Goal: Task Accomplishment & Management: Use online tool/utility

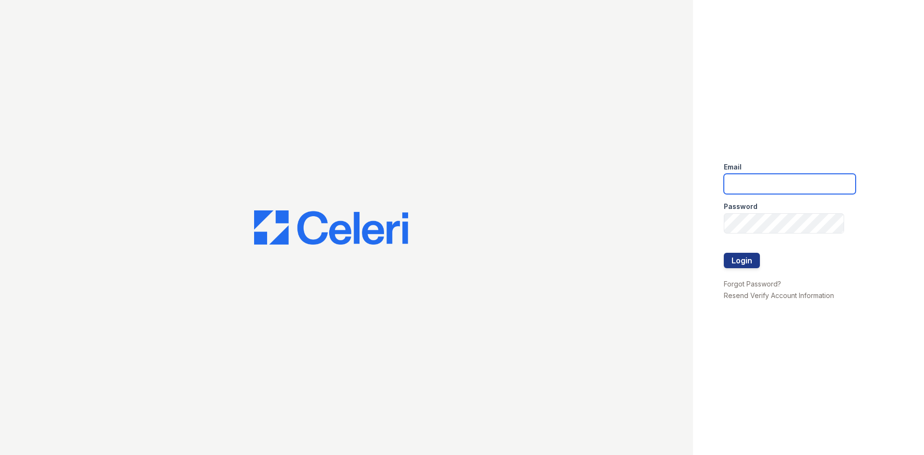
click at [739, 186] on input "email" at bounding box center [790, 184] width 132 height 20
type input "renewatthegreens@trinity-pm.com"
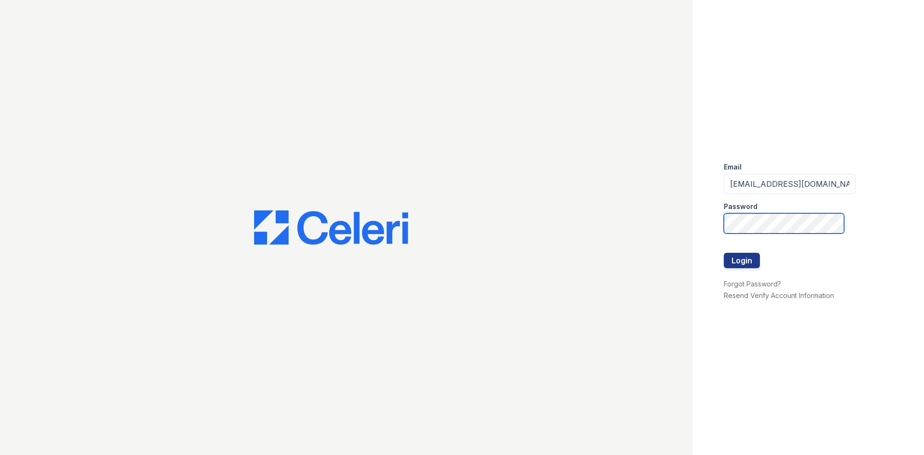
click at [724, 253] on button "Login" at bounding box center [742, 260] width 36 height 15
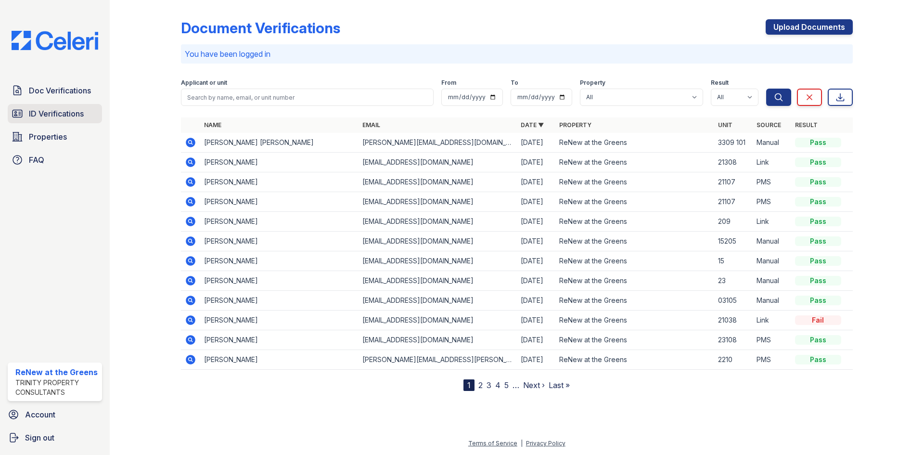
click at [61, 110] on span "ID Verifications" at bounding box center [56, 114] width 55 height 12
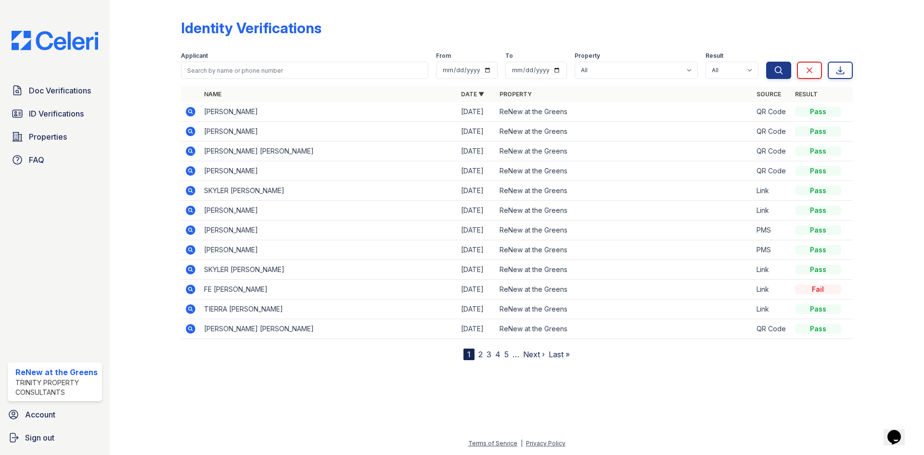
click at [61, 110] on span "ID Verifications" at bounding box center [56, 114] width 55 height 12
click at [140, 136] on div at bounding box center [153, 182] width 56 height 356
click at [57, 116] on span "ID Verifications" at bounding box center [56, 114] width 55 height 12
click at [47, 119] on span "ID Verifications" at bounding box center [56, 114] width 55 height 12
click at [46, 108] on span "ID Verifications" at bounding box center [56, 114] width 55 height 12
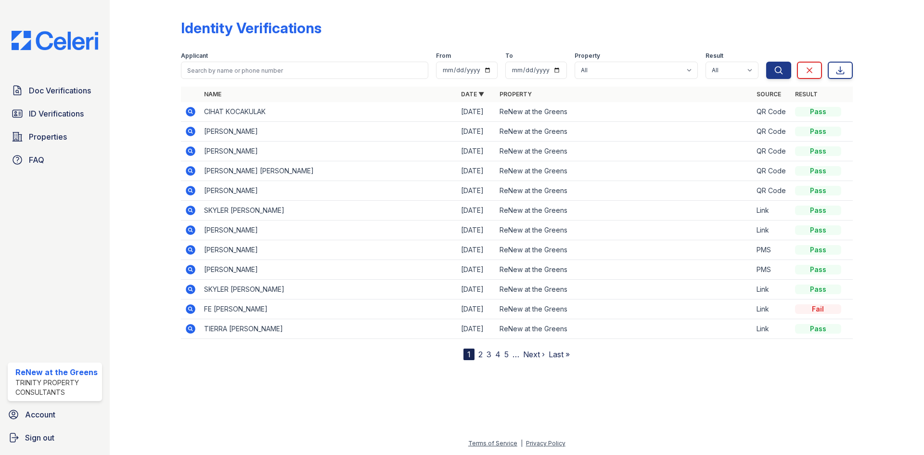
click at [186, 113] on icon at bounding box center [191, 112] width 12 height 12
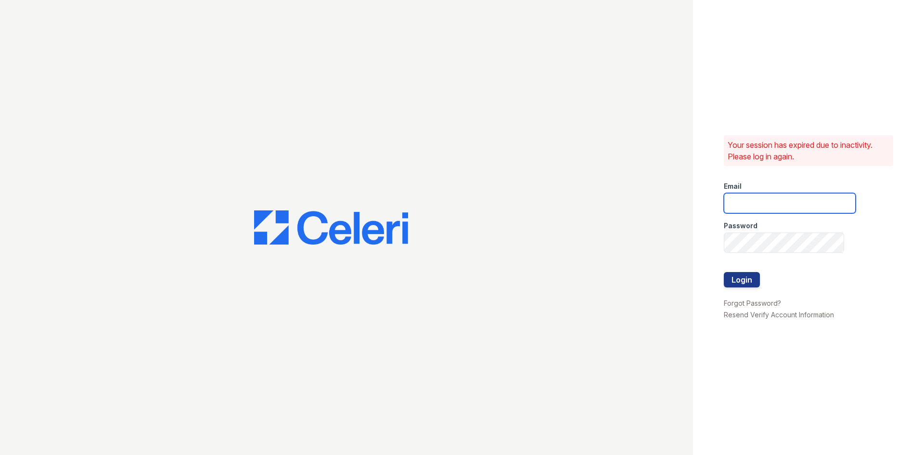
click at [747, 200] on input "email" at bounding box center [790, 203] width 132 height 20
type input "renewatthegreens@trinity-pm.com"
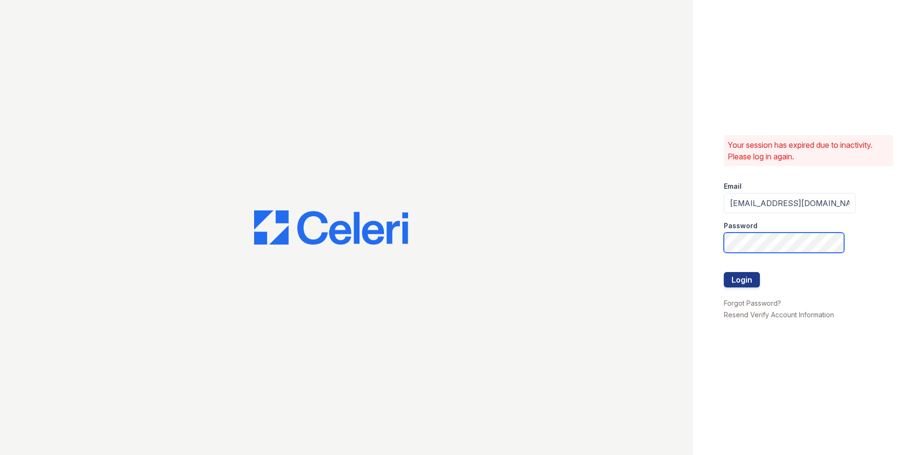
click at [724, 272] on button "Login" at bounding box center [742, 279] width 36 height 15
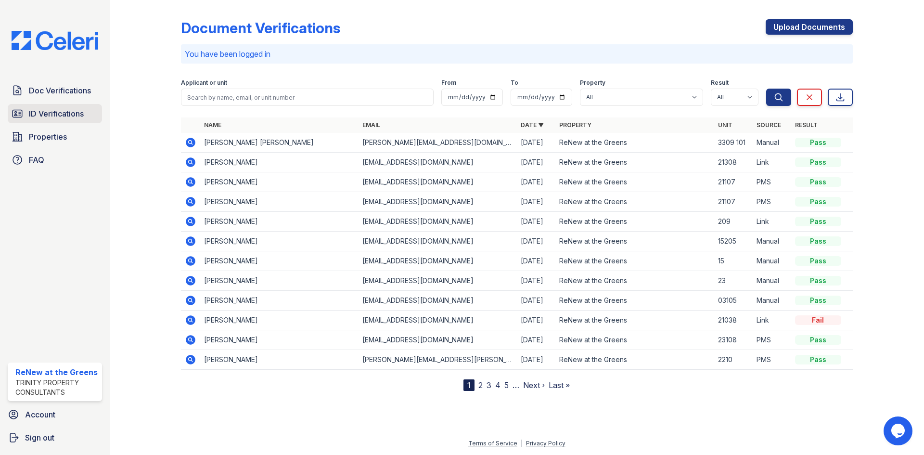
click at [83, 106] on link "ID Verifications" at bounding box center [55, 113] width 94 height 19
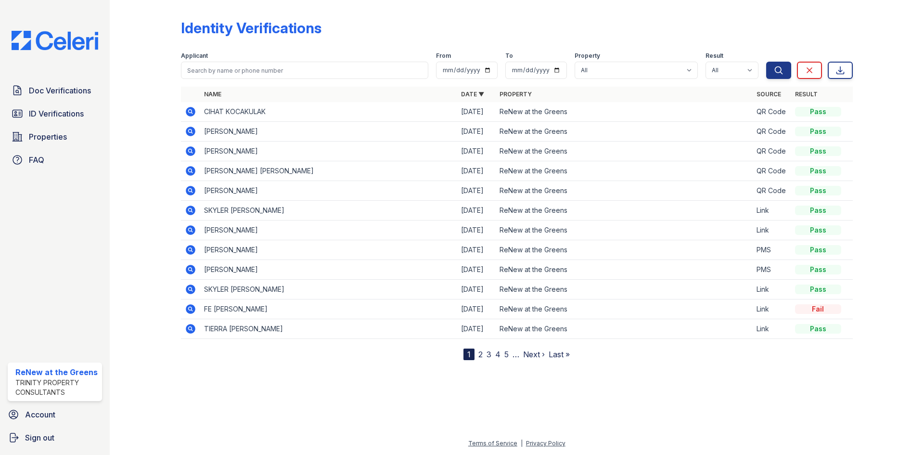
click at [188, 117] on td at bounding box center [190, 112] width 19 height 20
click at [187, 115] on icon at bounding box center [191, 112] width 12 height 12
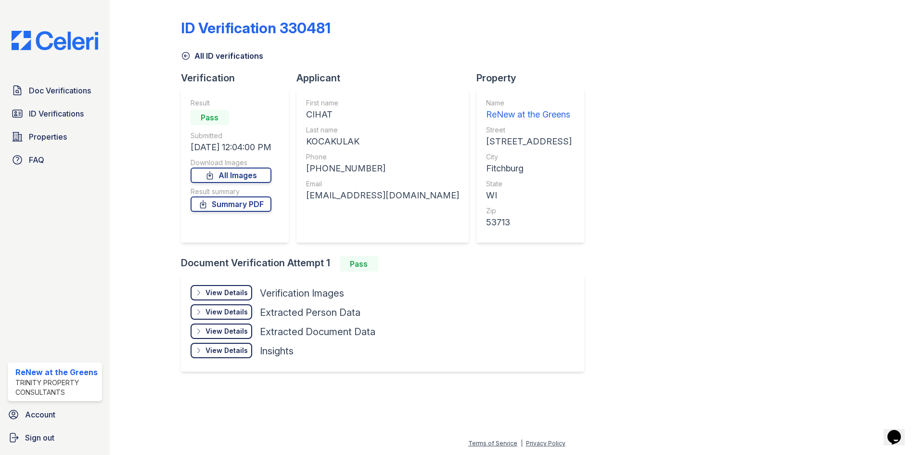
click at [325, 114] on div "CIHAT" at bounding box center [382, 114] width 153 height 13
copy div "CIHAT"
click at [341, 139] on div "KOCAKULAK" at bounding box center [382, 141] width 153 height 13
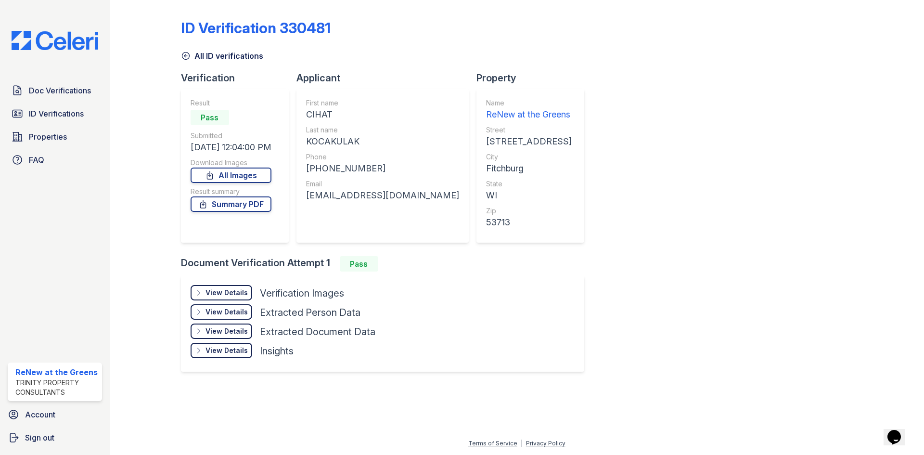
copy div "KOCAKULAK"
click at [339, 172] on div "[PHONE_NUMBER]" at bounding box center [382, 168] width 153 height 13
copy div "16084040261"
click at [411, 200] on div "[EMAIL_ADDRESS][DOMAIN_NAME]" at bounding box center [382, 195] width 153 height 13
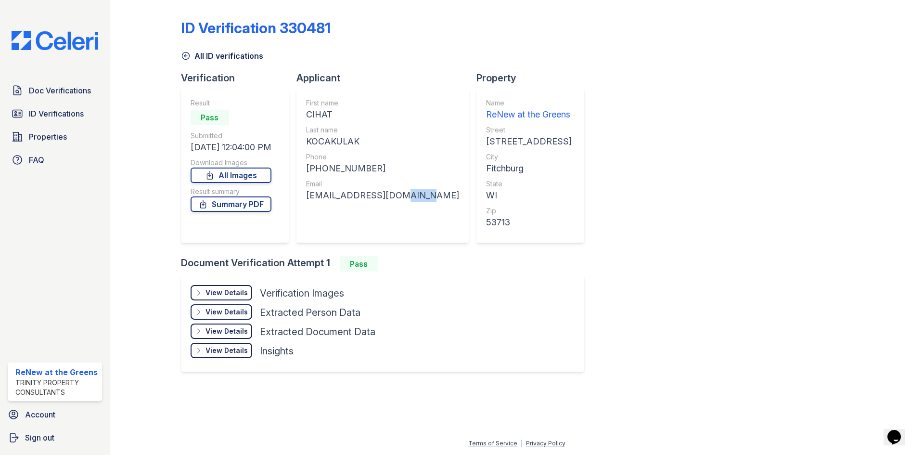
click at [411, 200] on div "[EMAIL_ADDRESS][DOMAIN_NAME]" at bounding box center [382, 195] width 153 height 13
copy div "[EMAIL_ADDRESS][DOMAIN_NAME]"
